Goal: Information Seeking & Learning: Check status

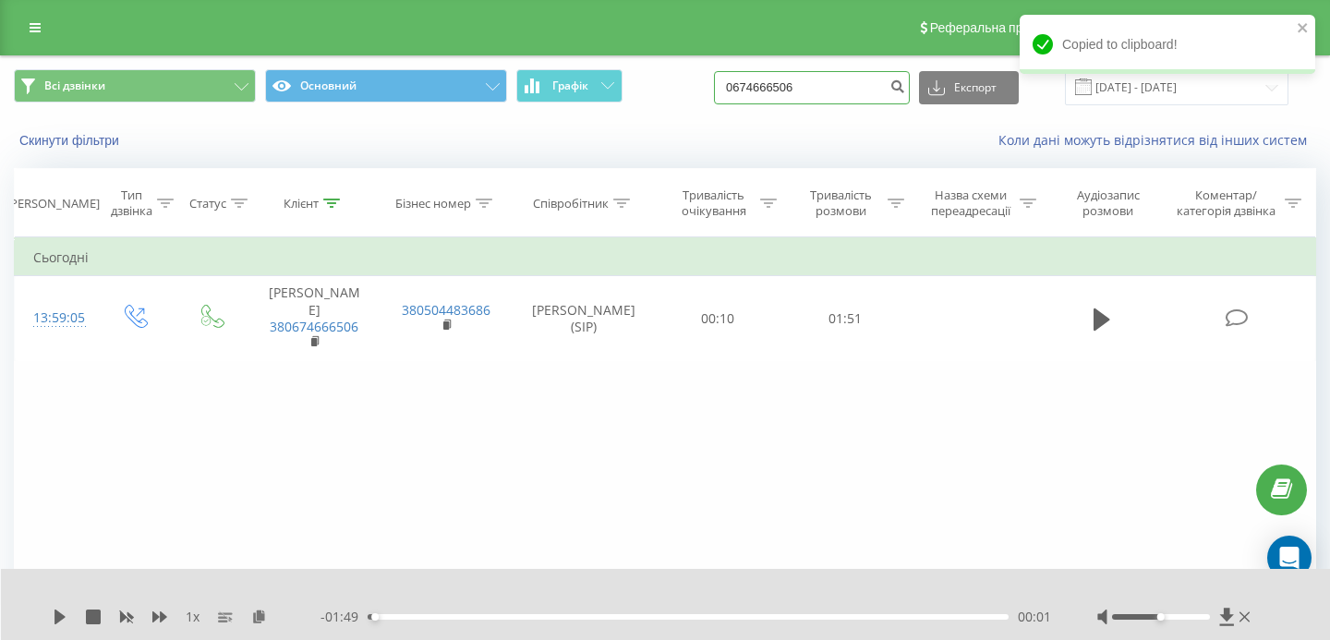
click at [857, 91] on input "0674666506" at bounding box center [812, 87] width 196 height 33
drag, startPoint x: 858, startPoint y: 91, endPoint x: 731, endPoint y: 87, distance: 127.6
click at [731, 87] on div "Всі дзвінки Основний Графік 0674666506 Експорт .csv .xls .xlsx 23.06.2025 - 23.…" at bounding box center [665, 87] width 1303 height 36
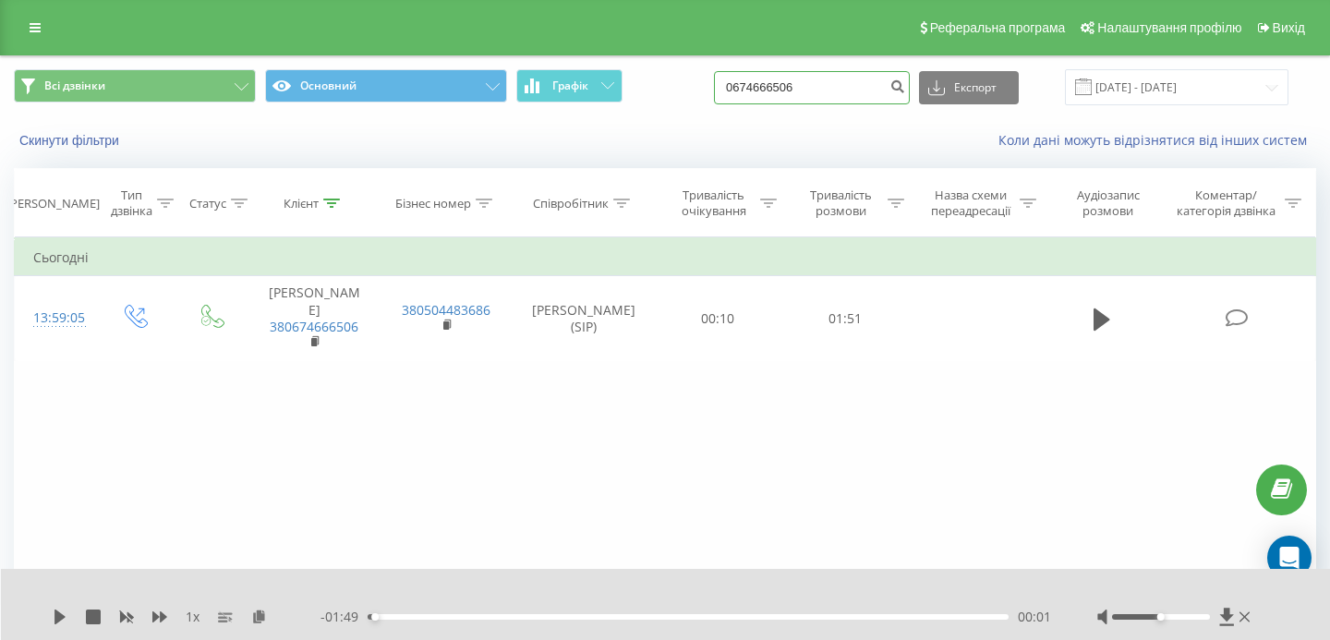
paste input "937621090"
type input "0937621090"
click at [905, 83] on icon "submit" at bounding box center [898, 84] width 16 height 11
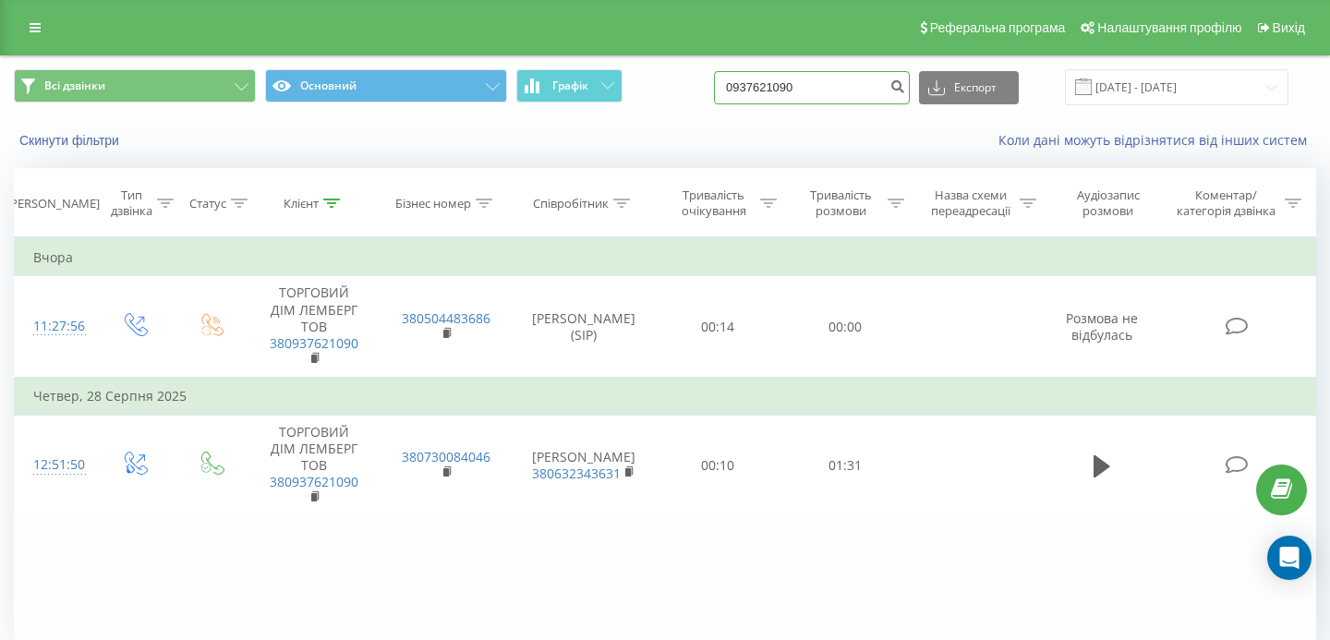
drag, startPoint x: 853, startPoint y: 80, endPoint x: 756, endPoint y: 81, distance: 97.0
click at [756, 81] on div "Всі дзвінки Основний Графік 0937621090 Експорт .csv .xls .xlsx [DATE] - [DATE]" at bounding box center [665, 87] width 1303 height 36
drag, startPoint x: 845, startPoint y: 85, endPoint x: 718, endPoint y: 85, distance: 127.5
click at [718, 85] on div "Всі дзвінки Основний Графік 0937621090 Експорт .csv .xls .xlsx [DATE] - [DATE]" at bounding box center [665, 87] width 1303 height 36
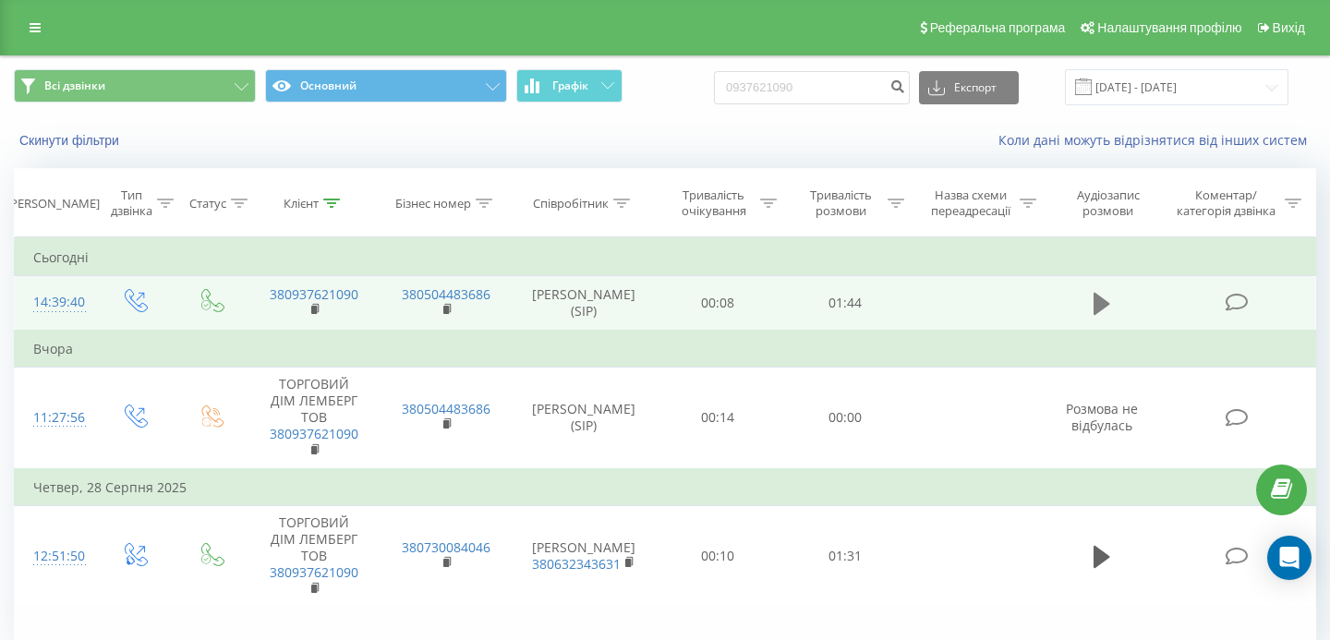
click at [1105, 310] on icon at bounding box center [1102, 304] width 17 height 22
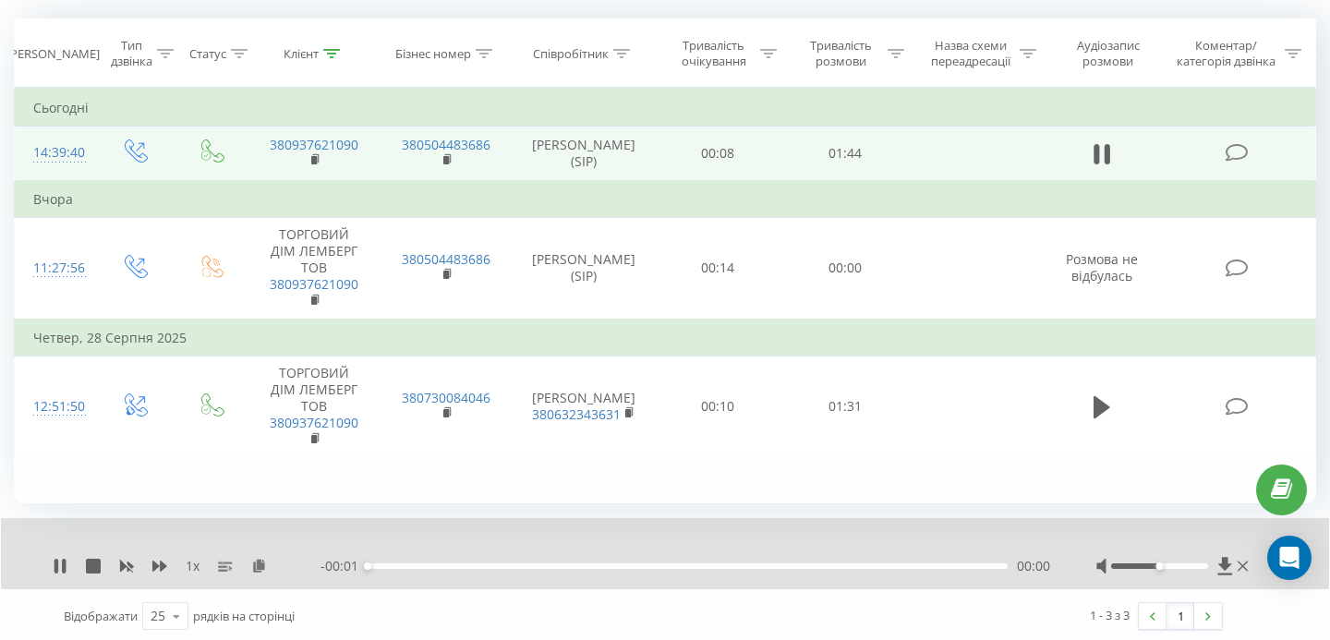
scroll to position [151, 0]
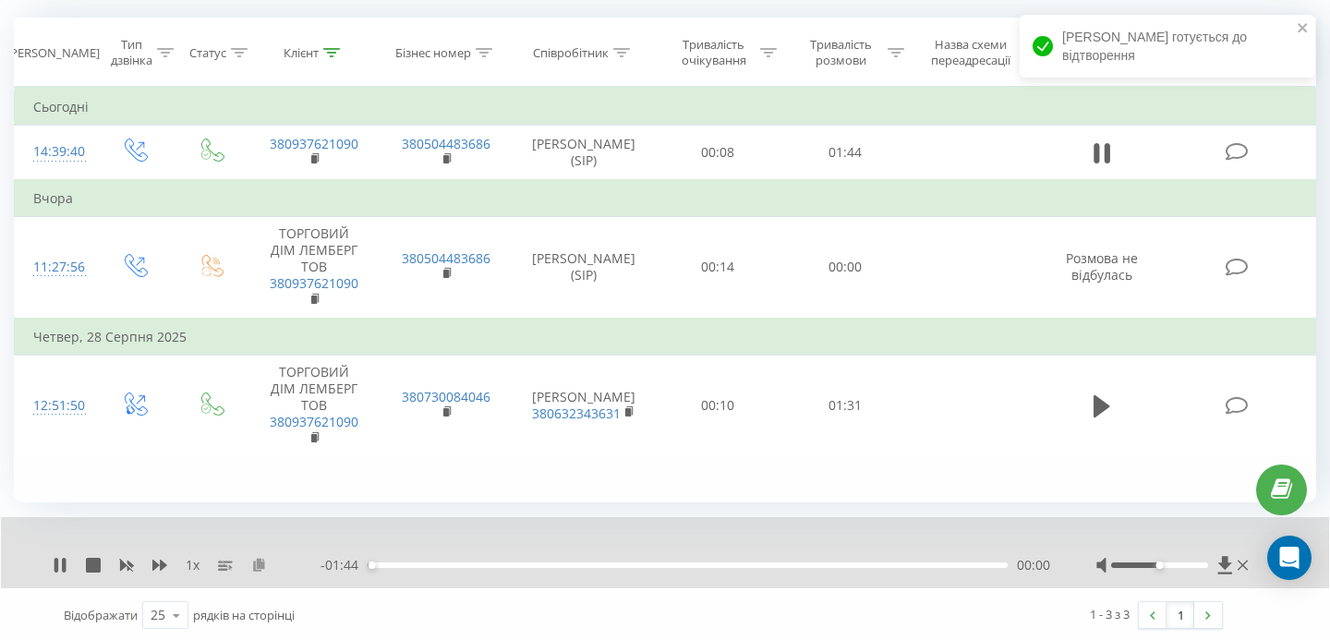
click at [259, 567] on icon at bounding box center [259, 564] width 16 height 13
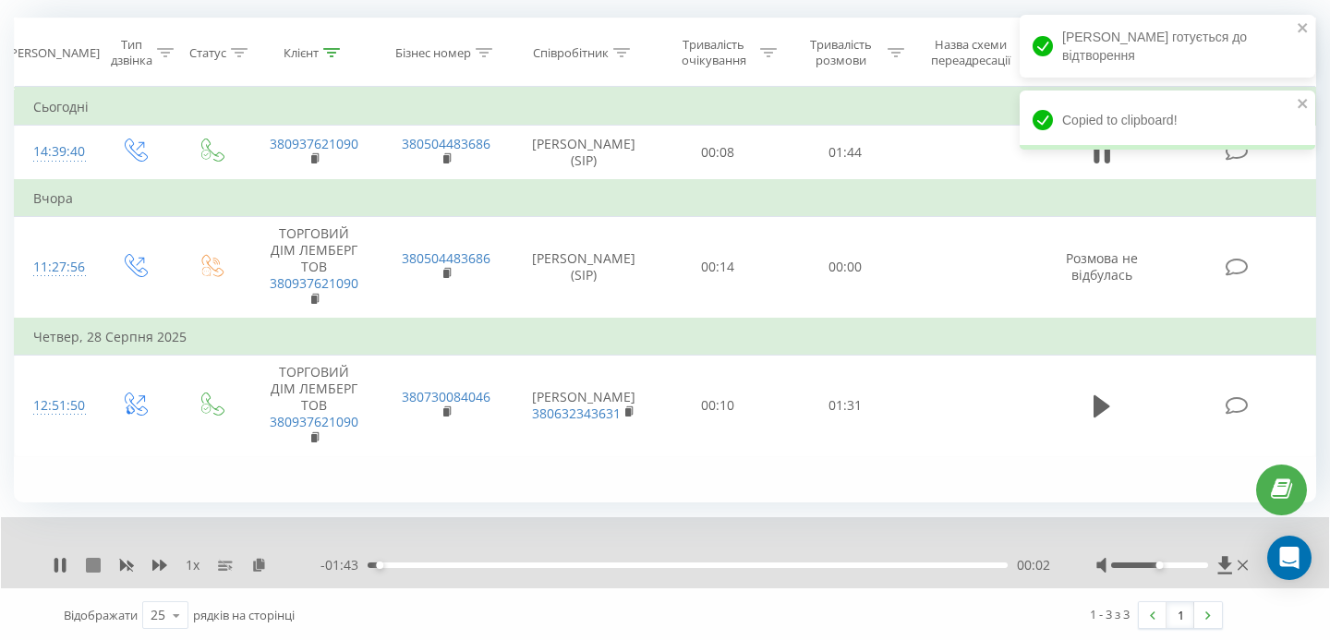
click at [91, 564] on icon at bounding box center [93, 565] width 15 height 15
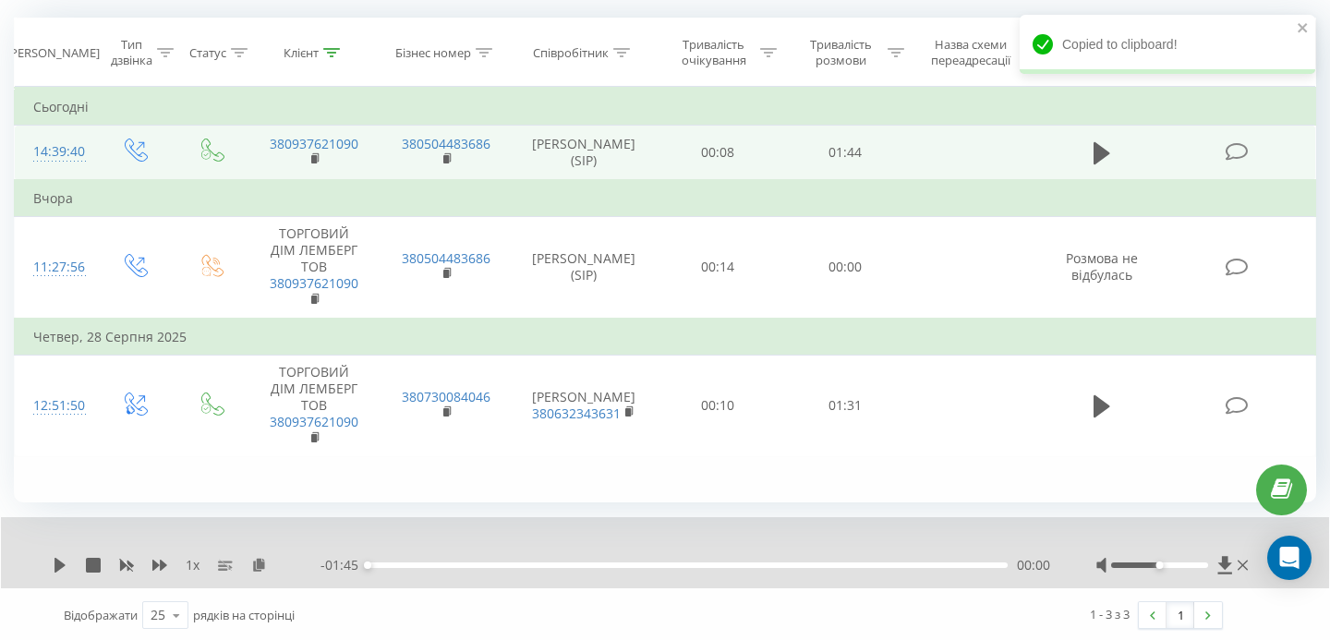
scroll to position [0, 0]
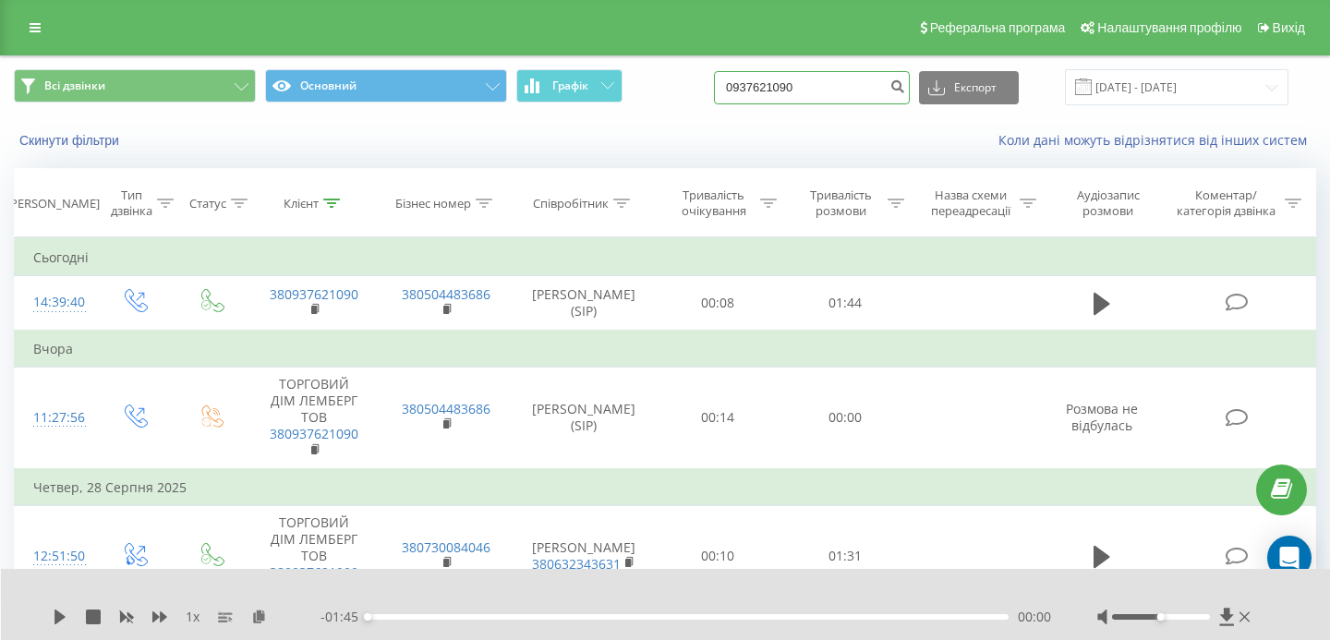
drag, startPoint x: 848, startPoint y: 85, endPoint x: 732, endPoint y: 85, distance: 116.4
click at [732, 85] on div "Всі дзвінки Основний Графік 0937621090 Експорт .csv .xls .xlsx 23.06.2025 - 23.…" at bounding box center [665, 87] width 1303 height 36
paste input "380507546552"
type input "380507546552"
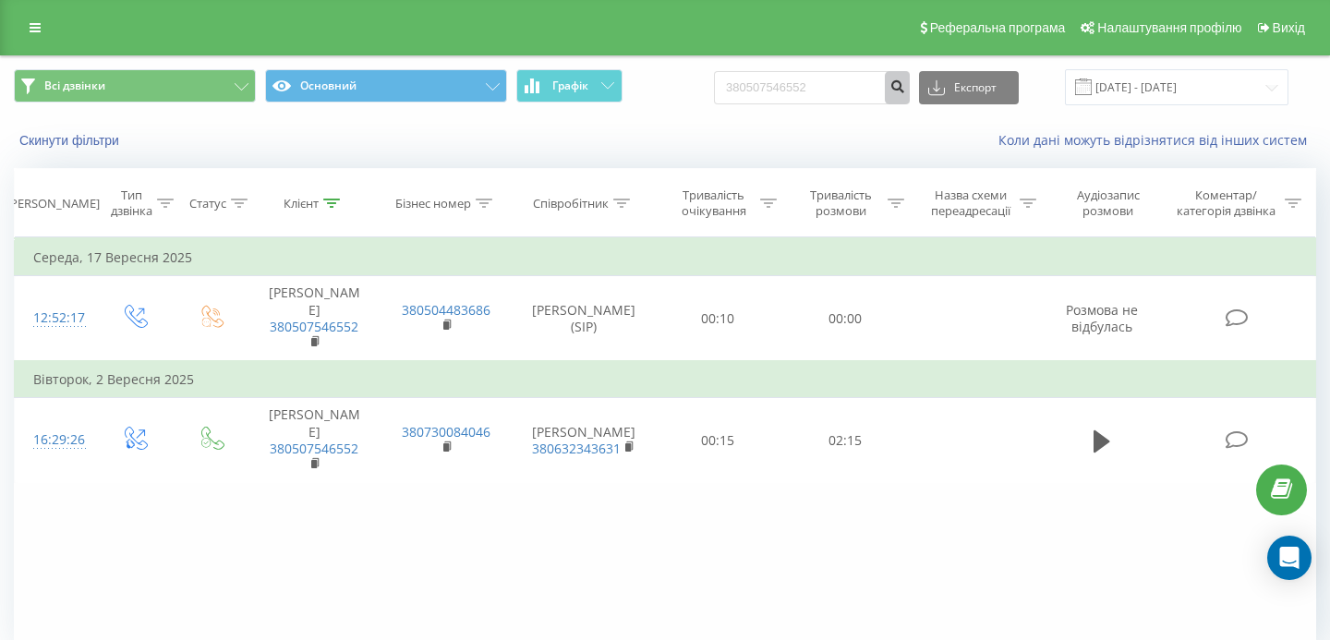
click at [905, 91] on button "submit" at bounding box center [897, 87] width 25 height 33
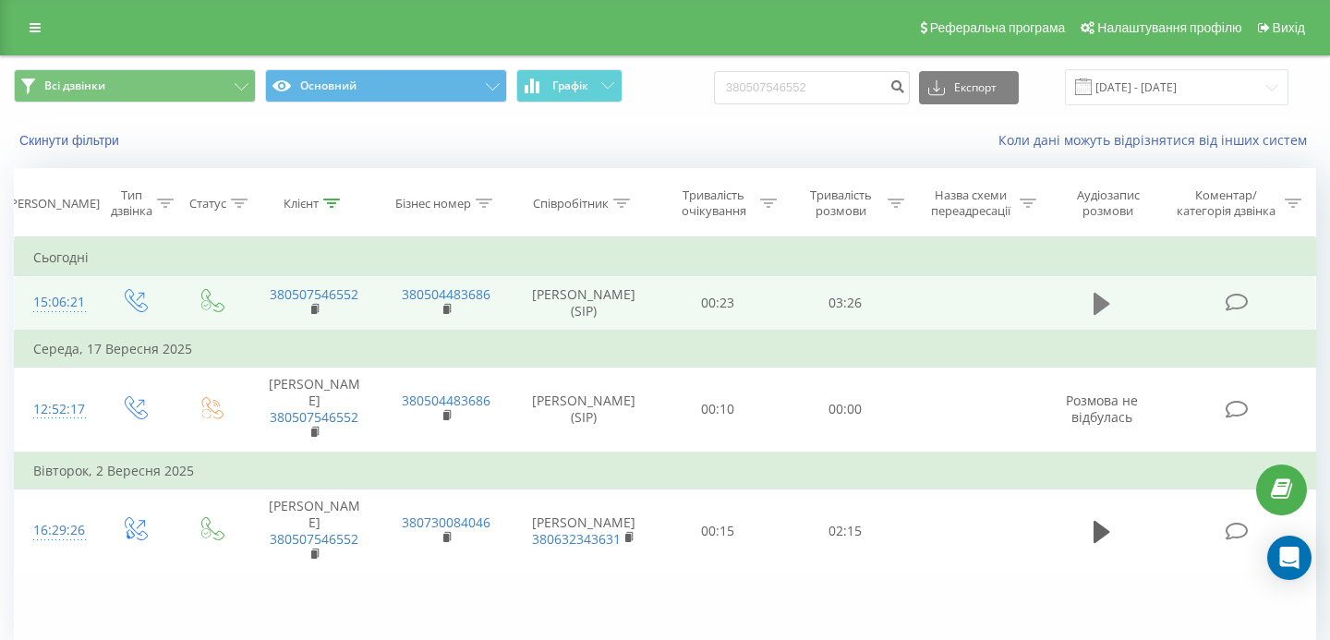
click at [1096, 307] on icon at bounding box center [1102, 304] width 17 height 22
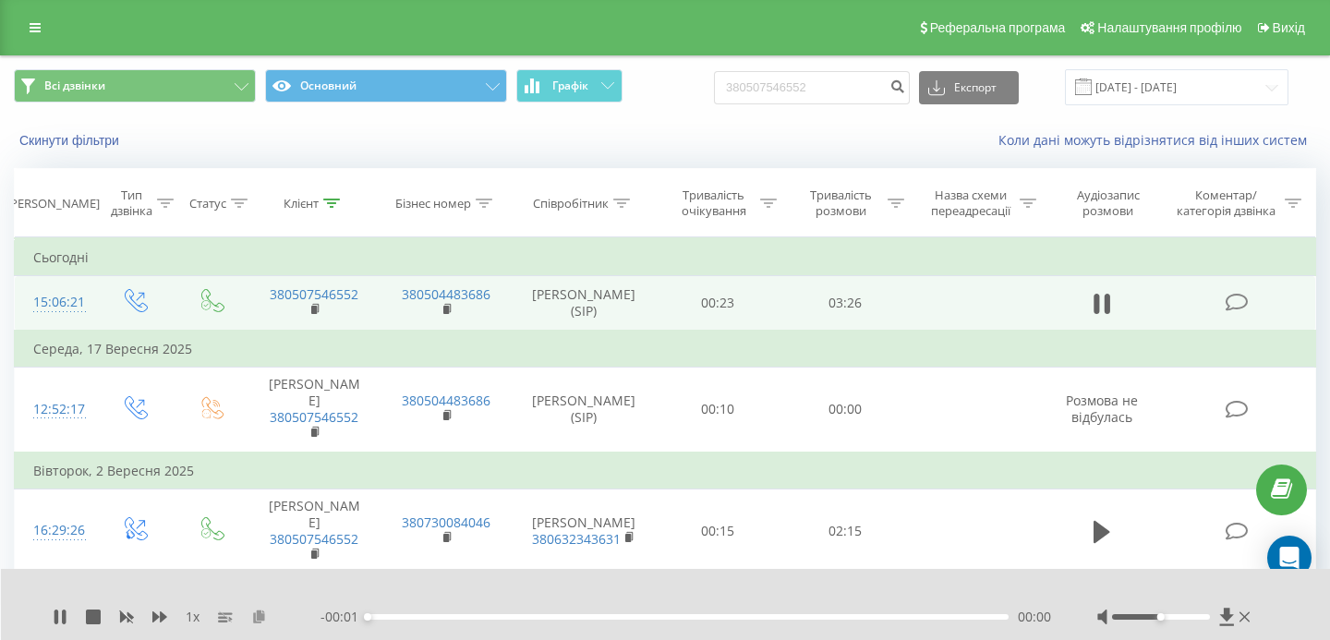
click at [260, 618] on icon at bounding box center [259, 616] width 16 height 13
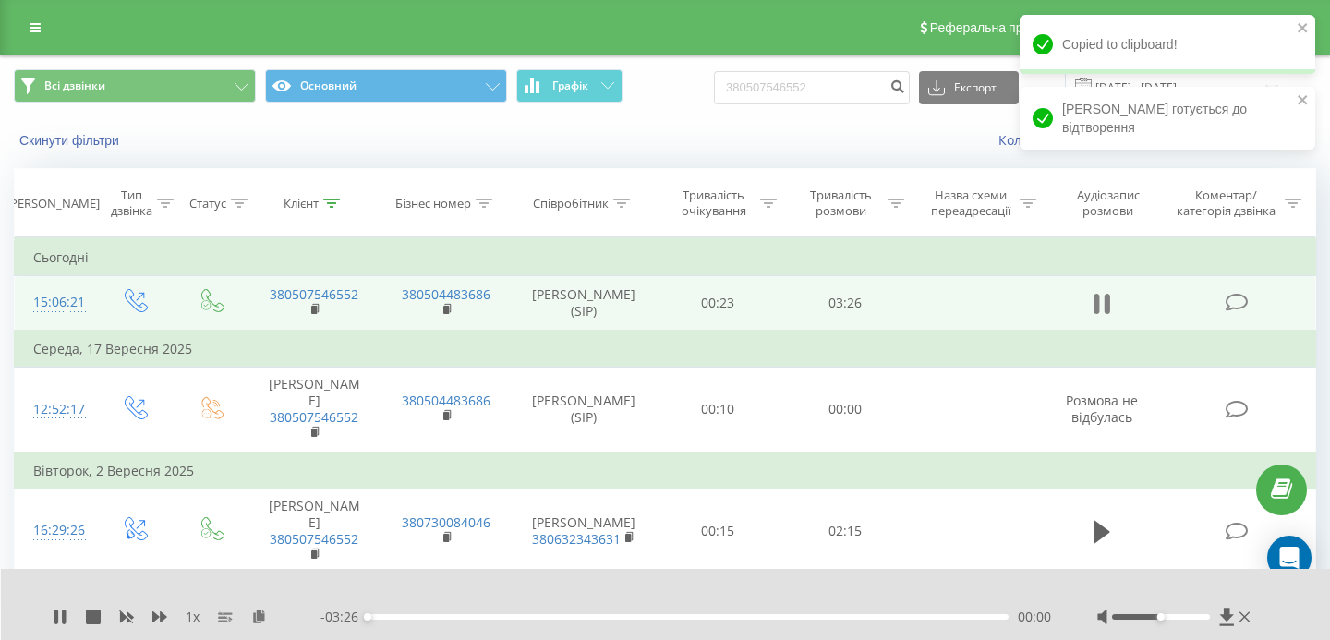
click at [1108, 310] on icon at bounding box center [1108, 304] width 6 height 20
